Goal: Navigation & Orientation: Find specific page/section

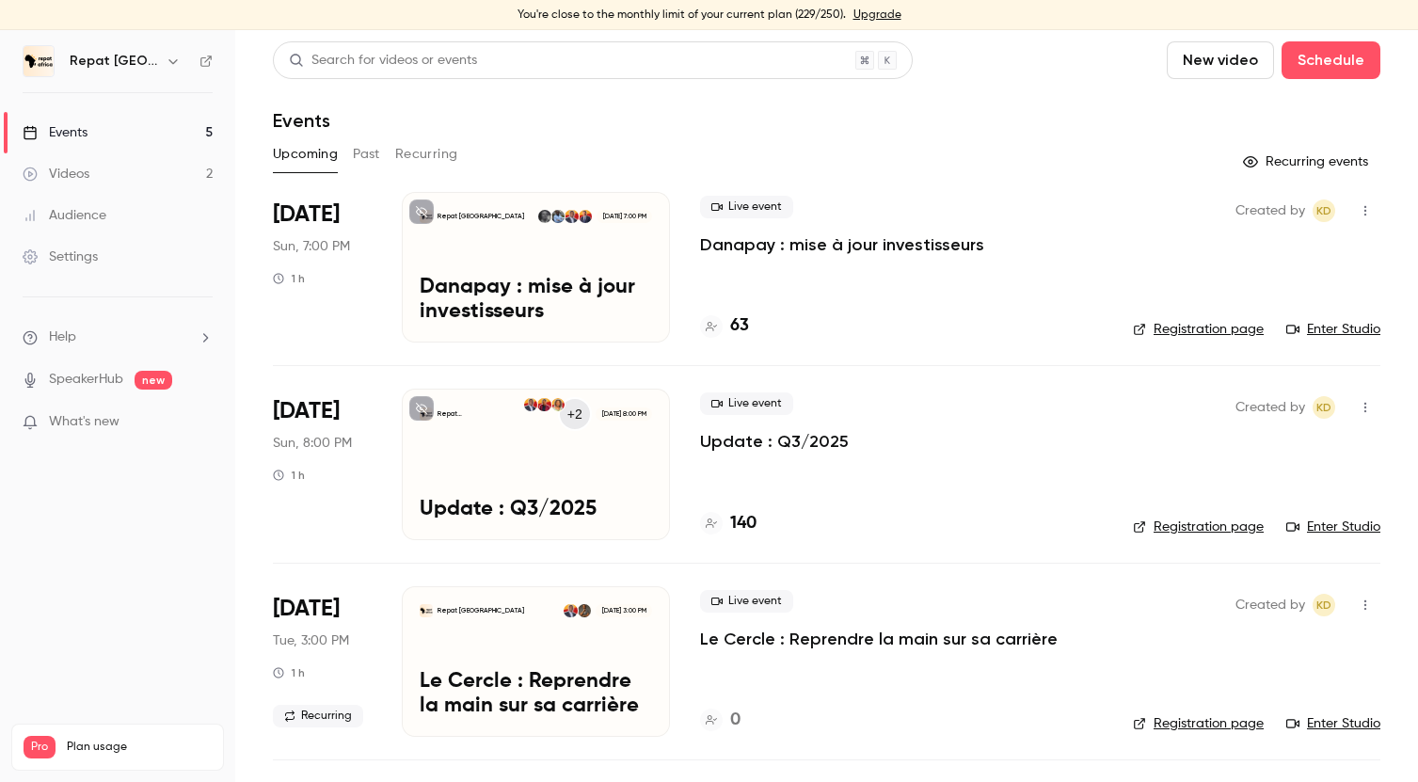
click at [131, 135] on link "Events 5" at bounding box center [117, 132] width 235 height 41
click at [737, 514] on h4 "141" at bounding box center [741, 523] width 22 height 25
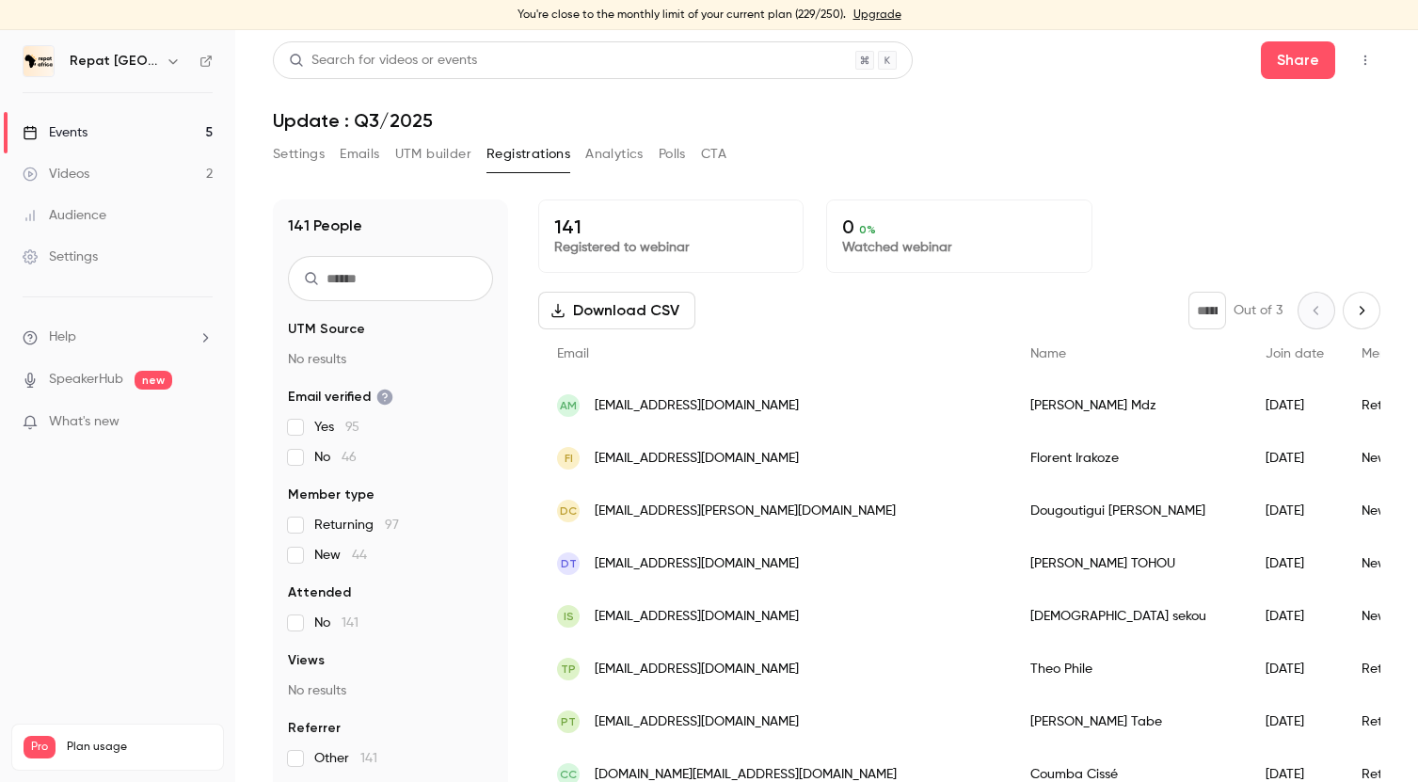
click at [135, 139] on link "Events 5" at bounding box center [117, 132] width 235 height 41
